Goal: Task Accomplishment & Management: Use online tool/utility

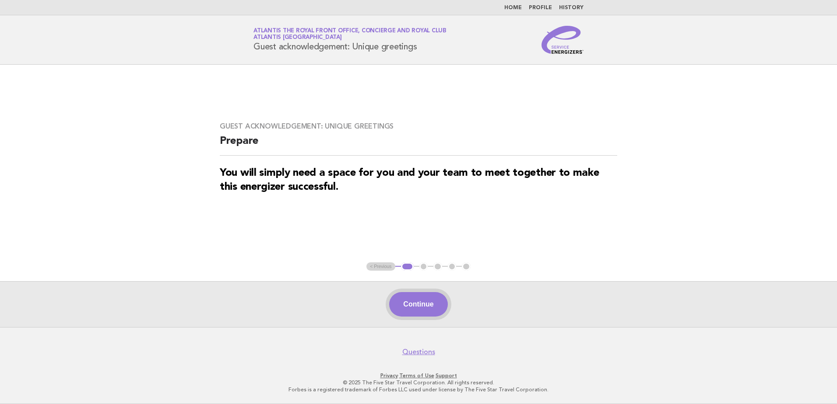
click at [411, 309] on button "Continue" at bounding box center [418, 304] width 58 height 25
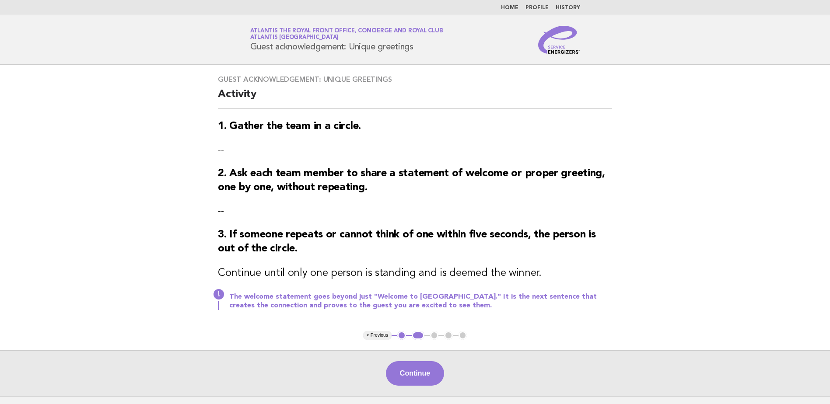
click at [445, 343] on main "Guest acknowledgement: Unique greetings Activity 1. Gather the team in a circle…" at bounding box center [415, 231] width 830 height 332
click at [419, 365] on button "Continue" at bounding box center [415, 374] width 58 height 25
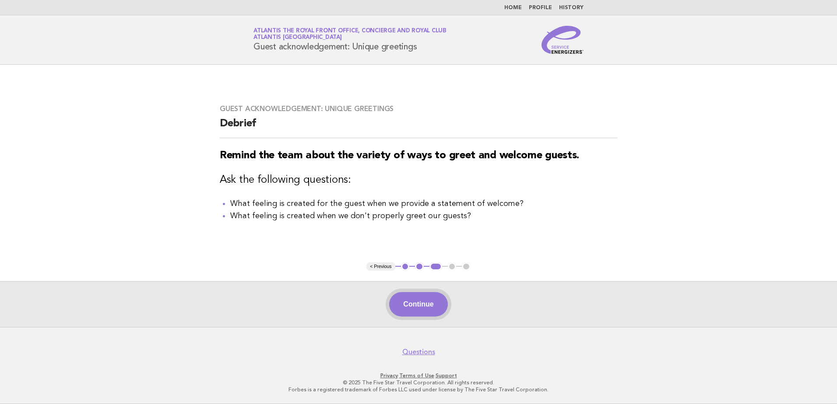
click at [398, 297] on button "Continue" at bounding box center [418, 304] width 58 height 25
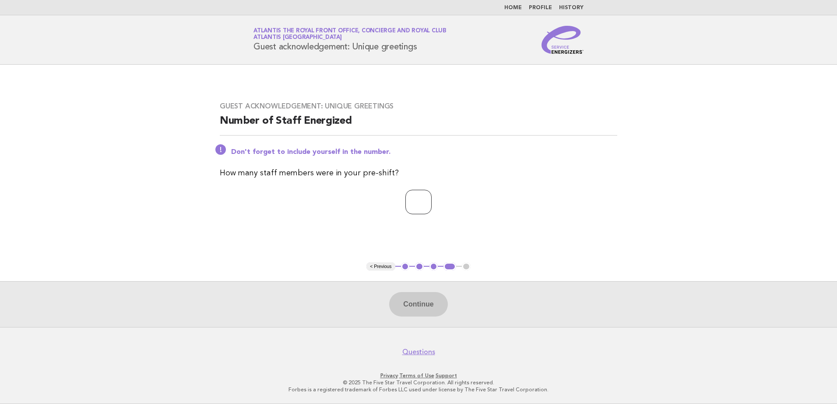
click at [407, 202] on input "number" at bounding box center [418, 202] width 26 height 25
type input "*"
click at [440, 305] on button "Continue" at bounding box center [418, 304] width 58 height 25
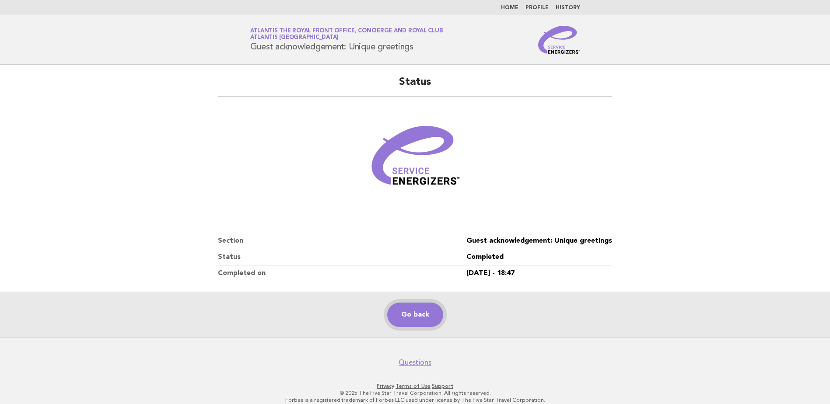
click at [421, 316] on link "Go back" at bounding box center [415, 315] width 56 height 25
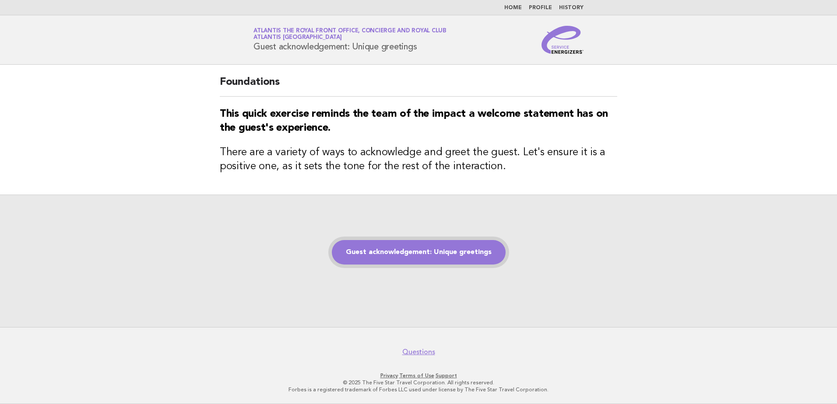
click at [389, 260] on link "Guest acknowledgement: Unique greetings" at bounding box center [419, 252] width 174 height 25
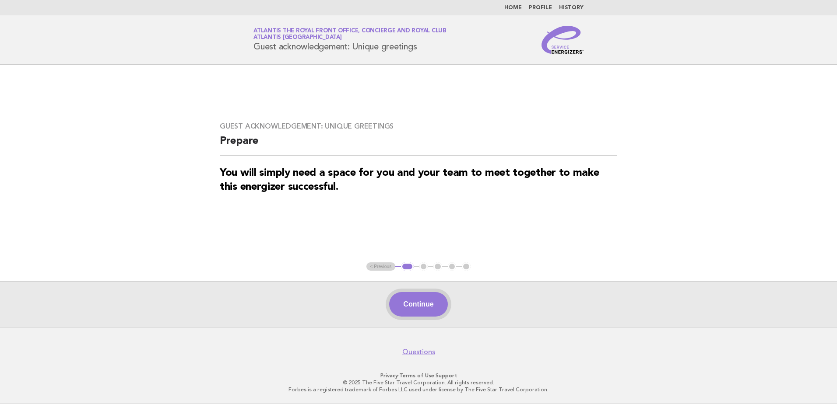
click at [414, 294] on button "Continue" at bounding box center [418, 304] width 58 height 25
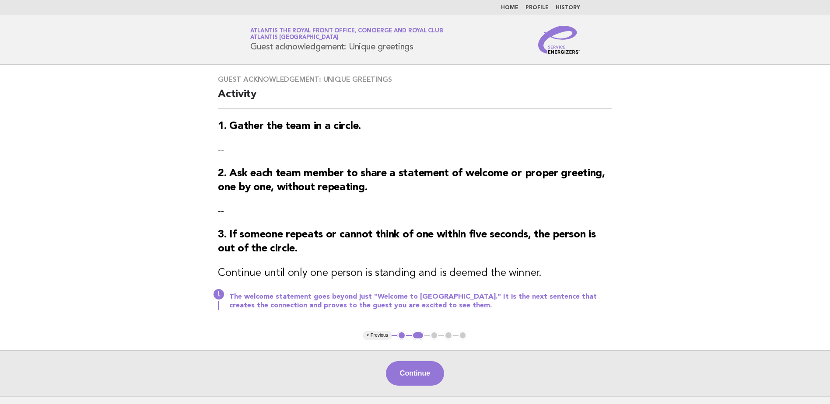
drag, startPoint x: 535, startPoint y: 269, endPoint x: 513, endPoint y: 314, distance: 49.7
click at [535, 269] on h3 "Continue until only one person is standing and is deemed the winner." at bounding box center [415, 274] width 394 height 14
click at [432, 383] on button "Continue" at bounding box center [415, 374] width 58 height 25
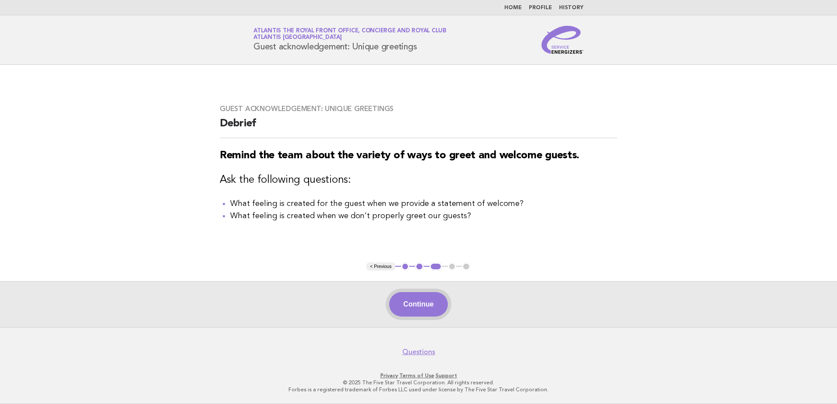
click at [425, 296] on button "Continue" at bounding box center [418, 304] width 58 height 25
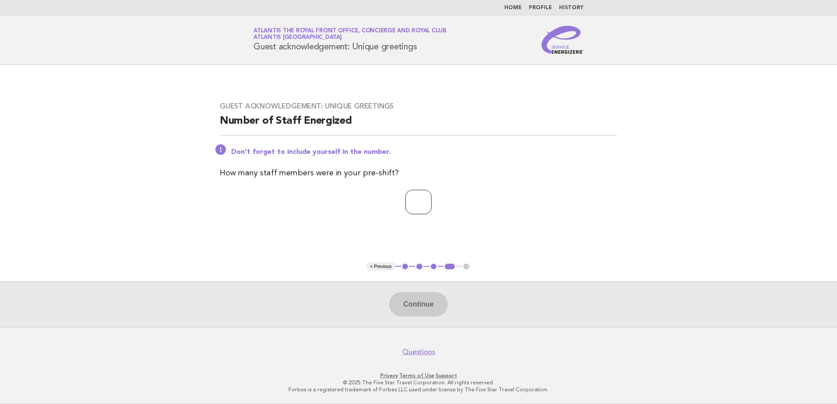
click at [414, 203] on input "number" at bounding box center [418, 202] width 26 height 25
type input "*"
click at [416, 297] on button "Continue" at bounding box center [418, 304] width 58 height 25
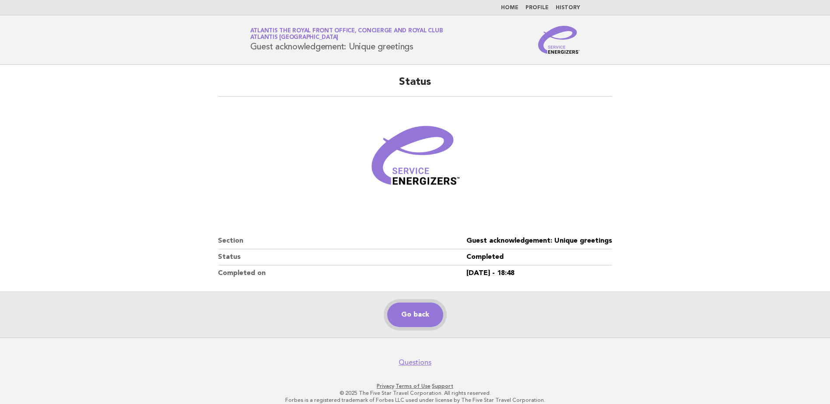
click at [420, 312] on link "Go back" at bounding box center [415, 315] width 56 height 25
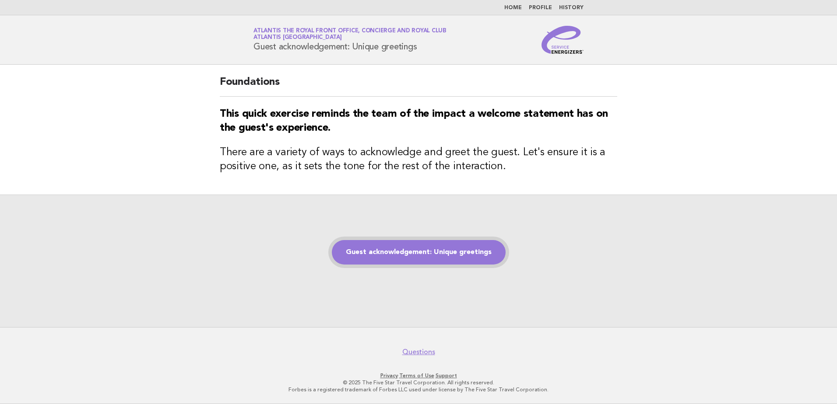
click at [390, 243] on link "Guest acknowledgement: Unique greetings" at bounding box center [419, 252] width 174 height 25
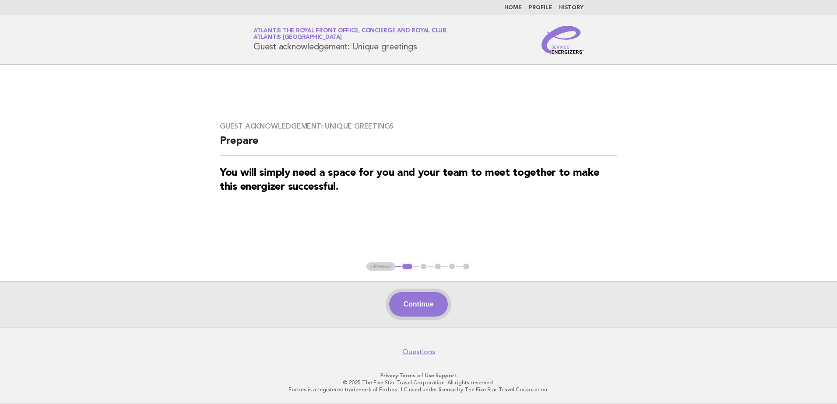
click at [428, 302] on button "Continue" at bounding box center [418, 304] width 58 height 25
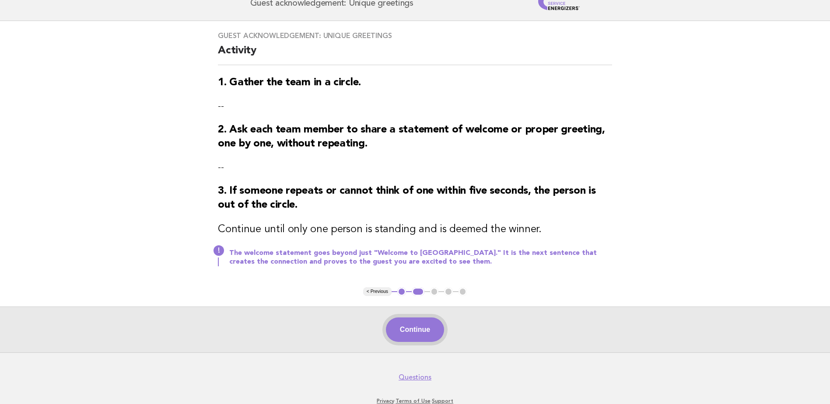
click at [401, 337] on button "Continue" at bounding box center [415, 330] width 58 height 25
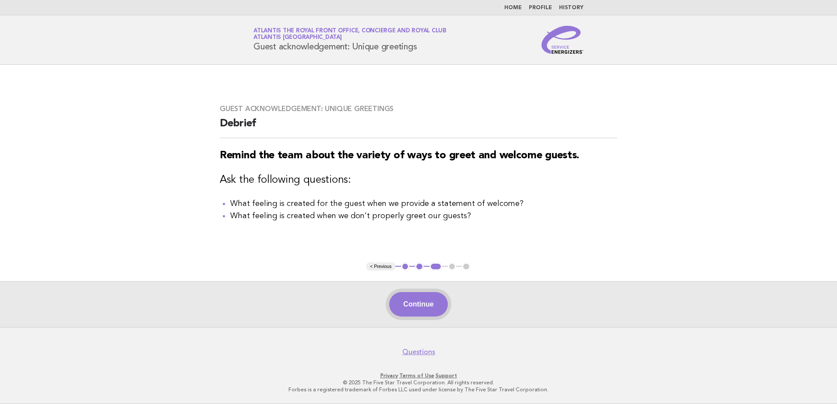
click at [432, 312] on button "Continue" at bounding box center [418, 304] width 58 height 25
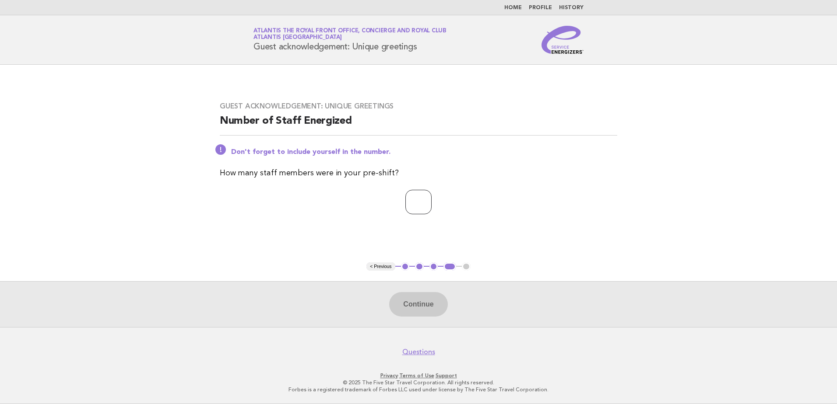
click at [412, 205] on input "number" at bounding box center [418, 202] width 26 height 25
type input "*"
click at [424, 305] on button "Continue" at bounding box center [418, 304] width 58 height 25
